Goal: Obtain resource: Download file/media

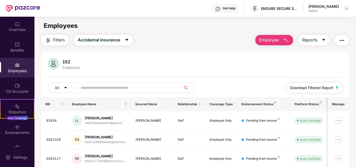
click at [303, 90] on span "Download Filtered Report" at bounding box center [311, 88] width 43 height 6
